Goal: Check status

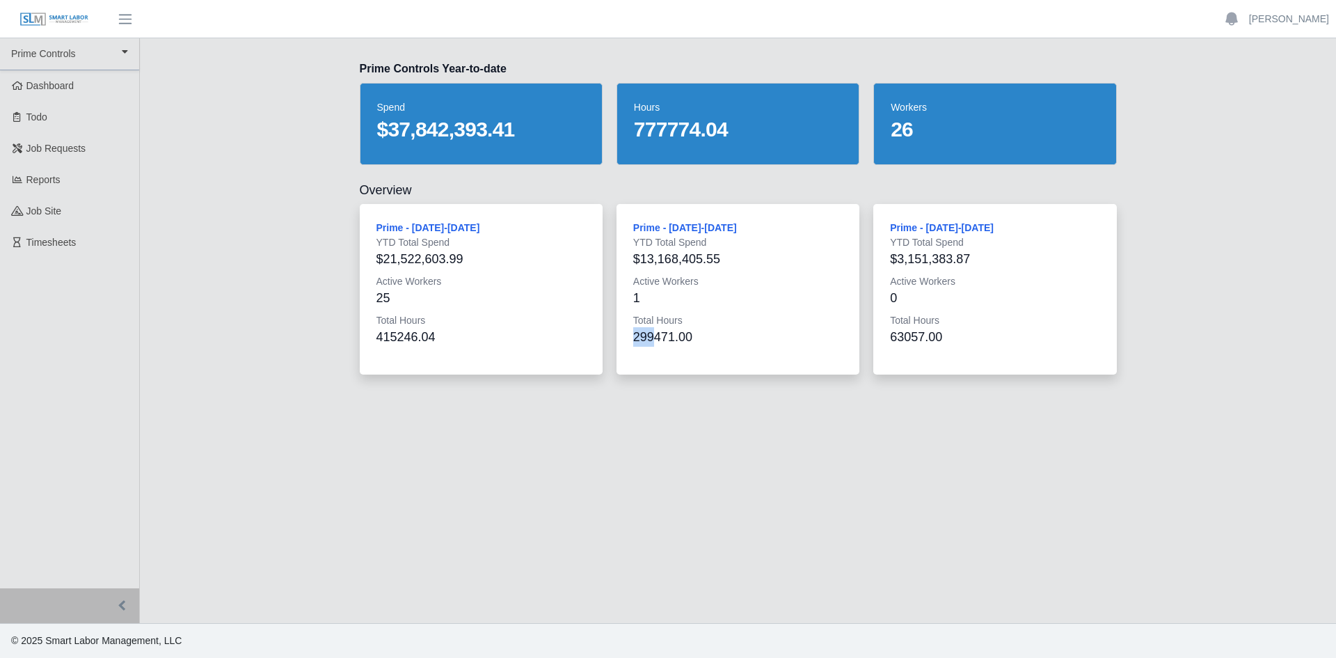
drag, startPoint x: 655, startPoint y: 336, endPoint x: 623, endPoint y: 340, distance: 32.9
click at [623, 340] on div "Prime - [DATE]-[DATE] YTD Total Spend $13,168,405.55 Active Workers 1 Total Hou…" at bounding box center [737, 289] width 243 height 170
click at [35, 84] on span "Dashboard" at bounding box center [50, 85] width 48 height 11
